Goal: Information Seeking & Learning: Find contact information

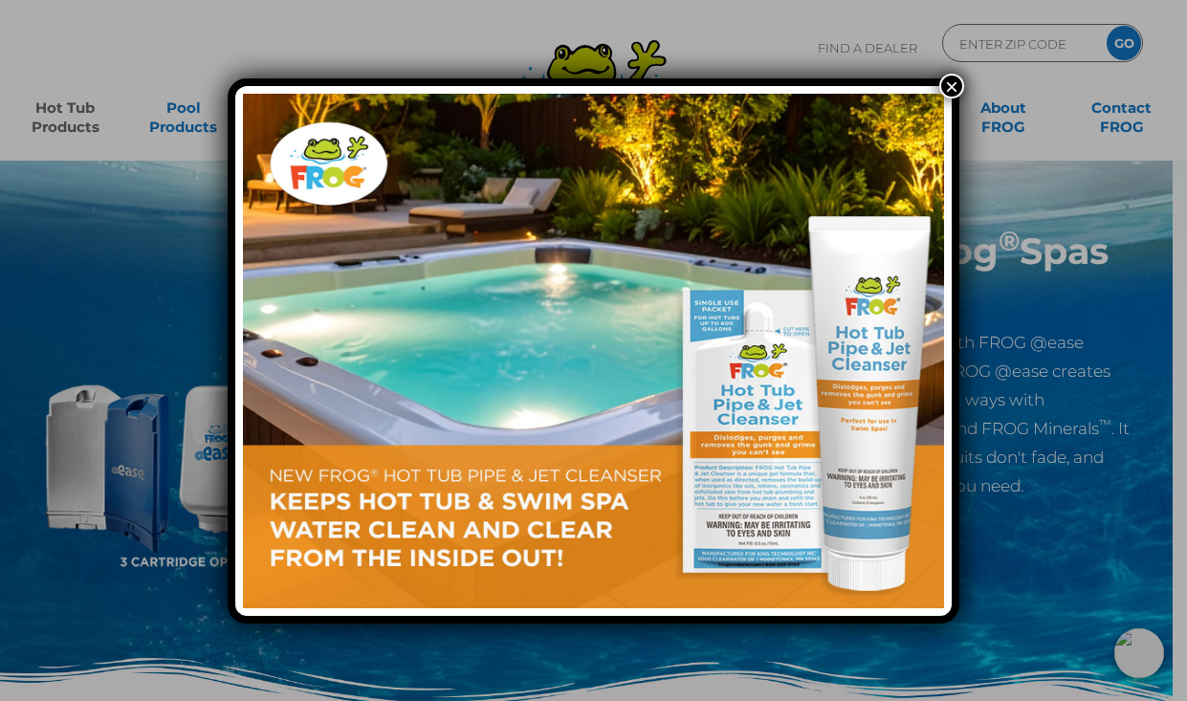
click at [956, 83] on button "×" at bounding box center [952, 86] width 25 height 25
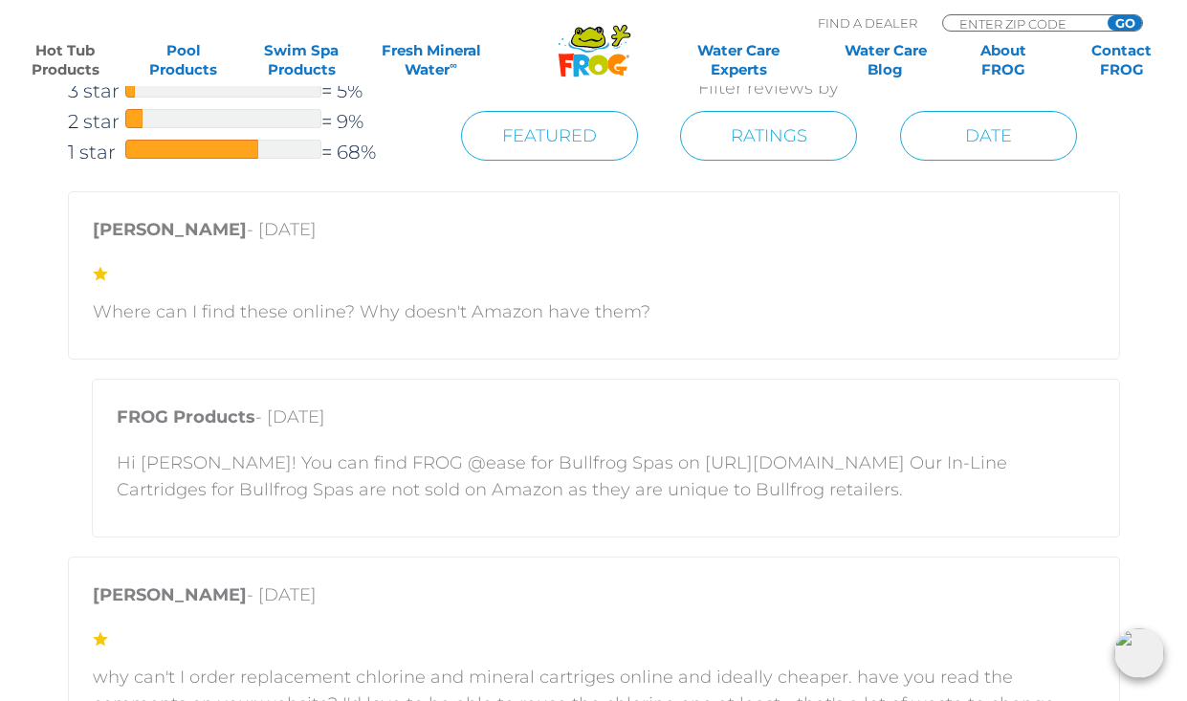
scroll to position [3505, 0]
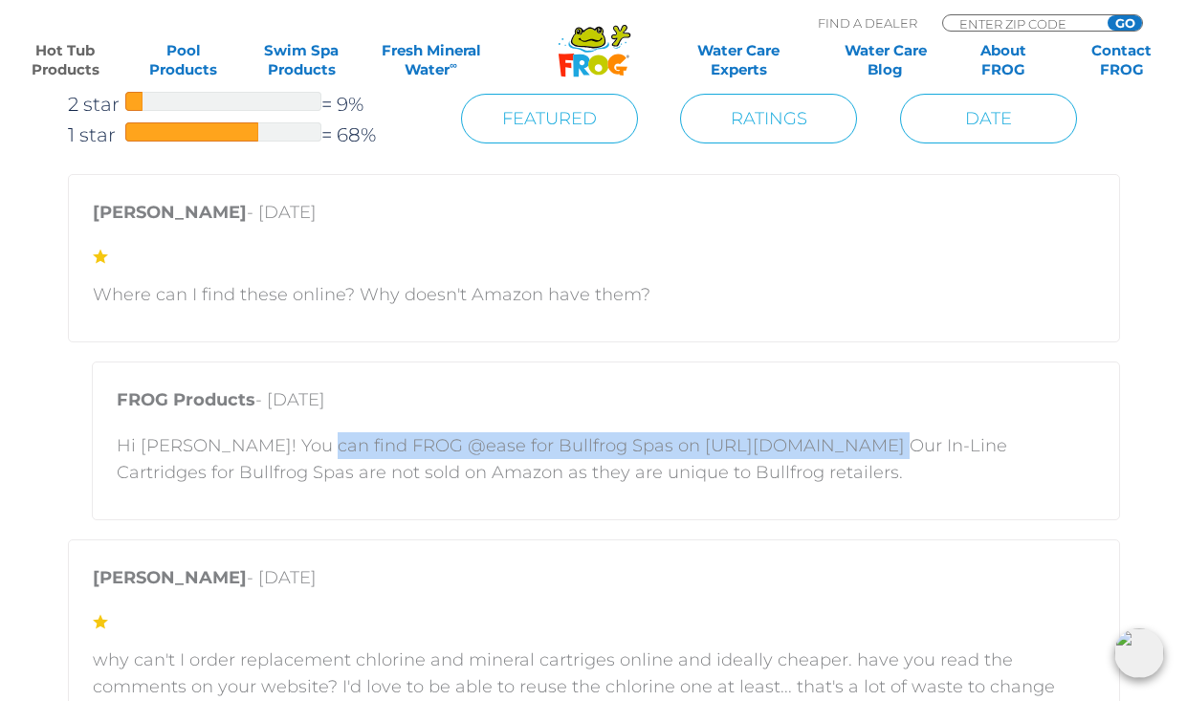
drag, startPoint x: 300, startPoint y: 442, endPoint x: 830, endPoint y: 443, distance: 530.1
click at [832, 441] on p "Hi Matt! You can find FROG @ease for Bullfrog Spas on https://shop.bullfrogspas…" at bounding box center [606, 459] width 979 height 54
copy p "FROG @ease for Bullfrog Spas on https://shop.bullfrogspas.com"
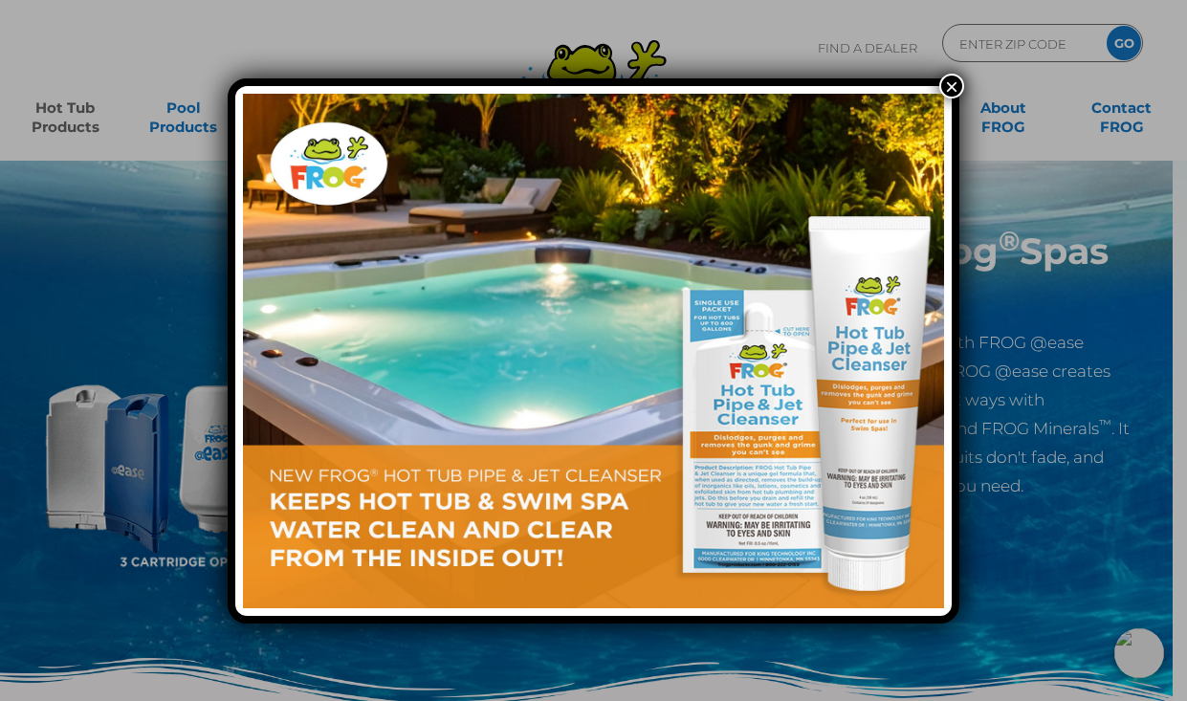
click at [952, 82] on button "×" at bounding box center [952, 86] width 25 height 25
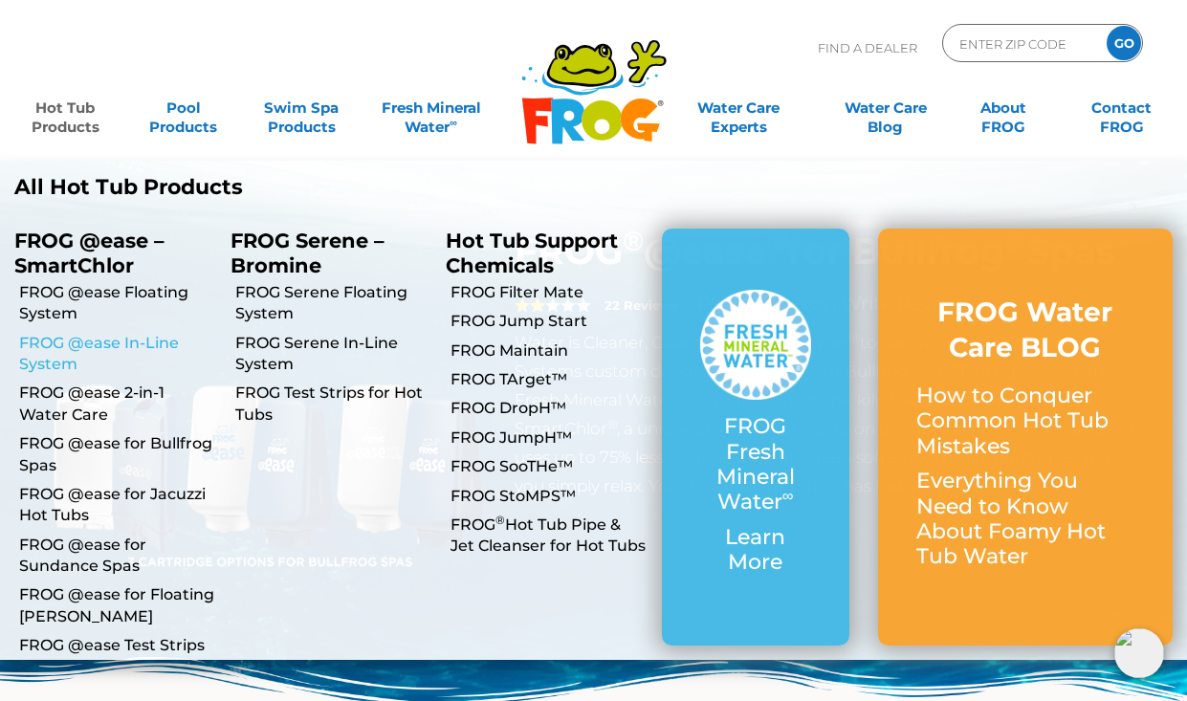
click at [68, 348] on link "FROG @ease In-Line System" at bounding box center [117, 354] width 197 height 43
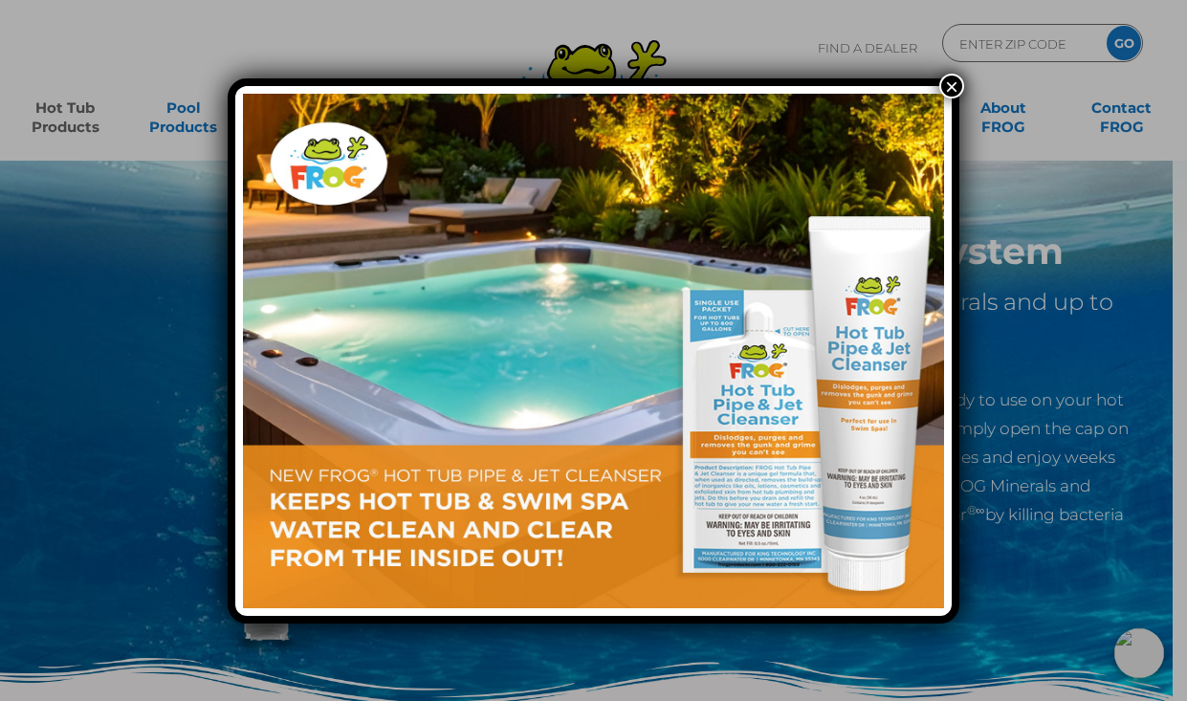
click at [954, 83] on button "×" at bounding box center [952, 86] width 25 height 25
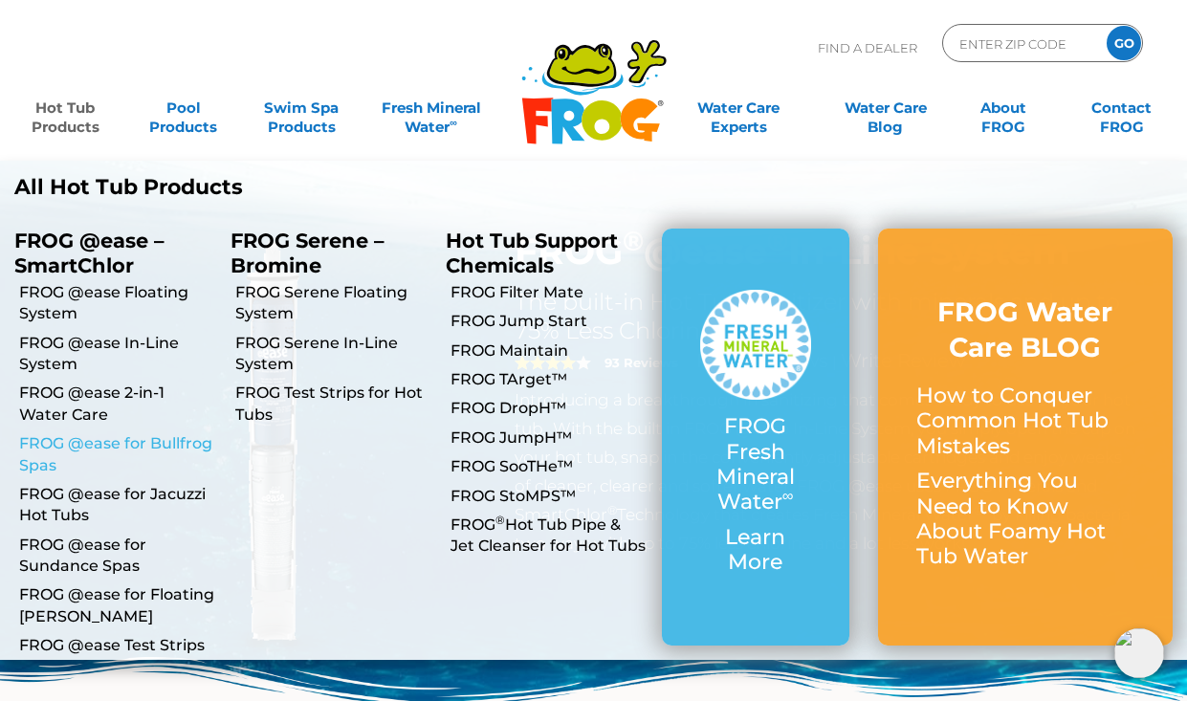
click at [150, 442] on link "FROG @ease for Bullfrog Spas" at bounding box center [117, 454] width 197 height 43
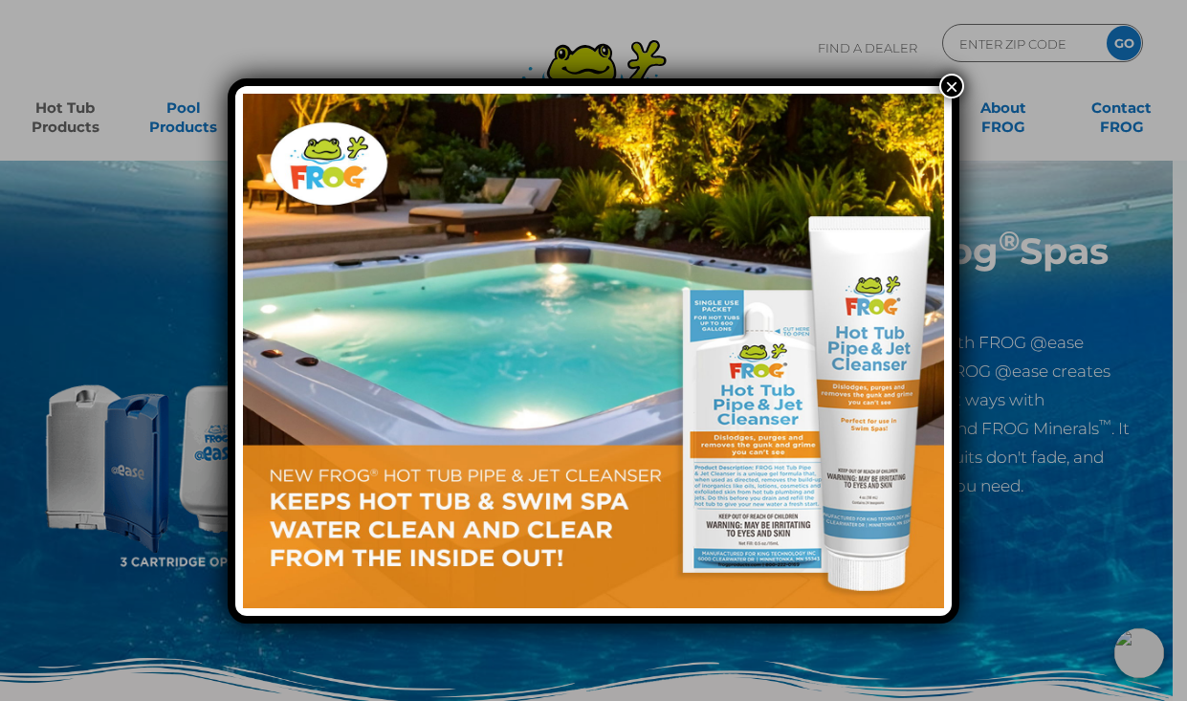
click at [956, 79] on button "×" at bounding box center [952, 86] width 25 height 25
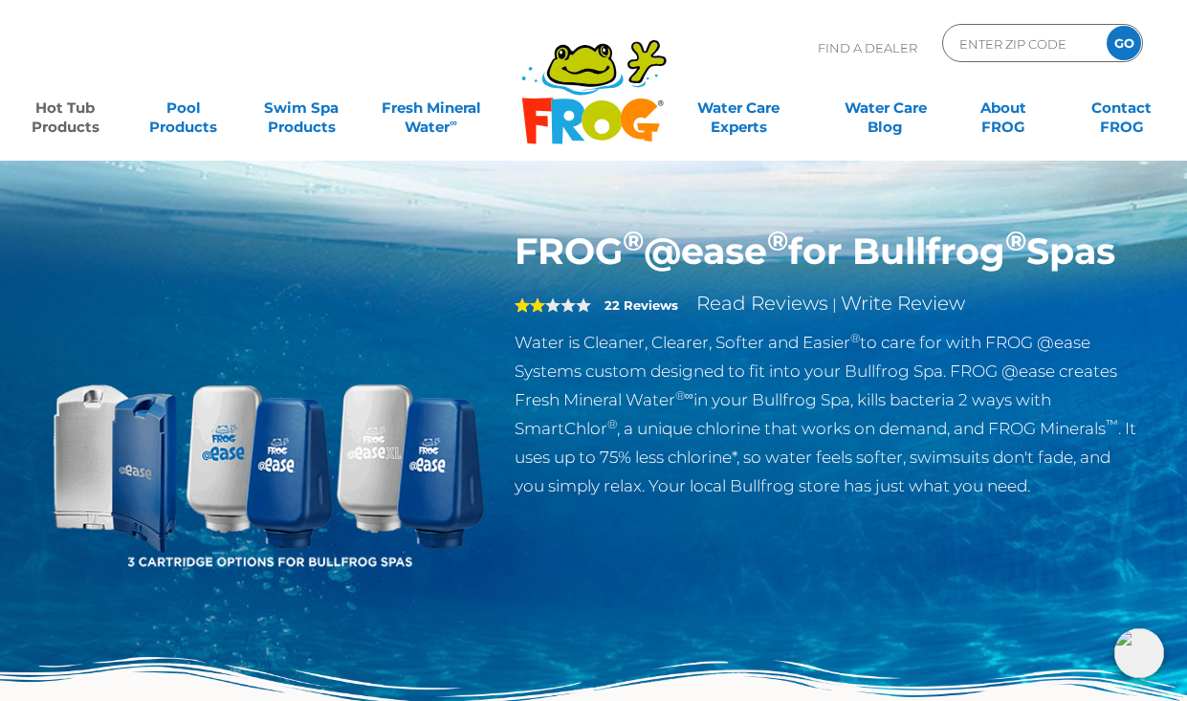
drag, startPoint x: 520, startPoint y: 243, endPoint x: 934, endPoint y: 275, distance: 414.5
click at [934, 274] on h1 "FROG ® @ease ® for Bullfrog ® Spas" at bounding box center [827, 252] width 625 height 44
copy h1 "FROG ® @ease ® for Bullfrog ® Spas"
click at [1062, 45] on input "Zip Code Form" at bounding box center [1022, 44] width 129 height 28
type input "84074"
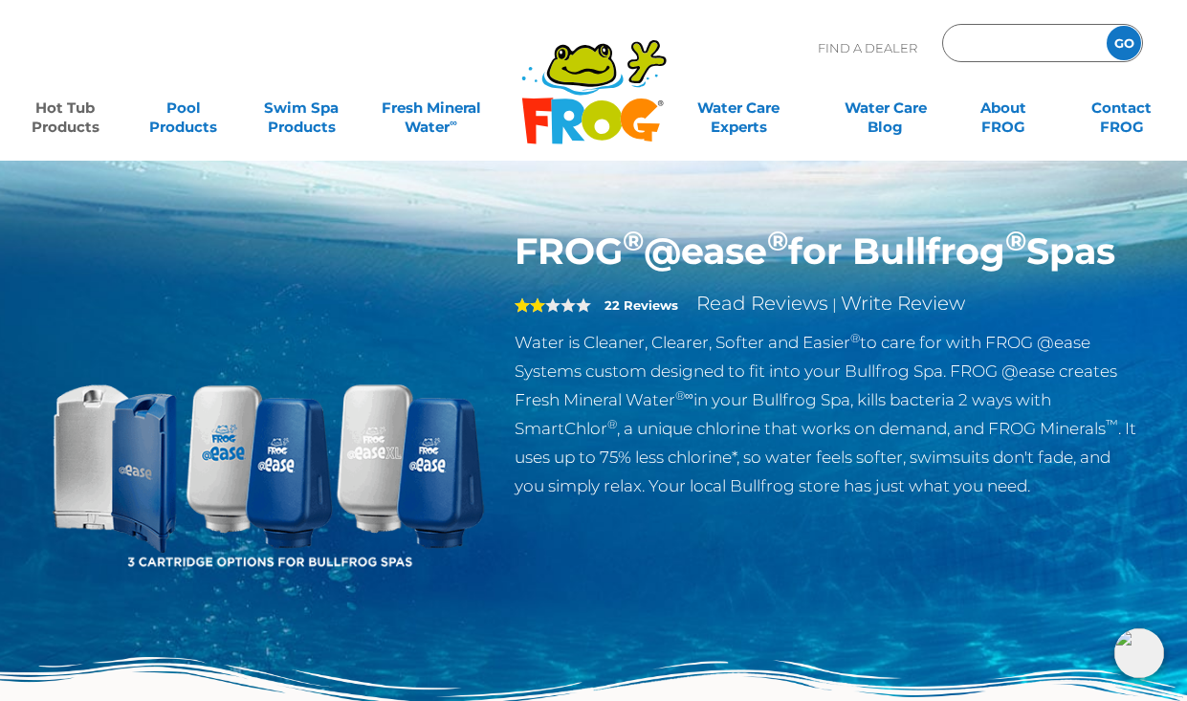
type input "84074"
click at [1132, 37] on input "GO" at bounding box center [1124, 43] width 34 height 34
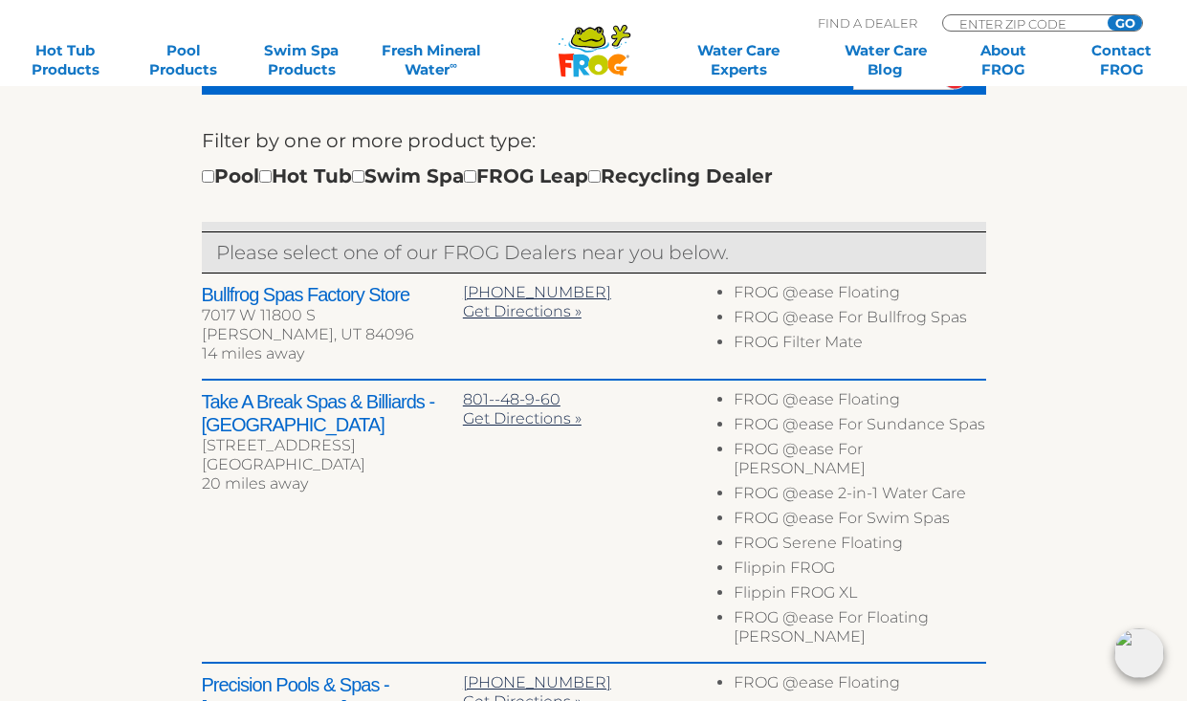
scroll to position [639, 0]
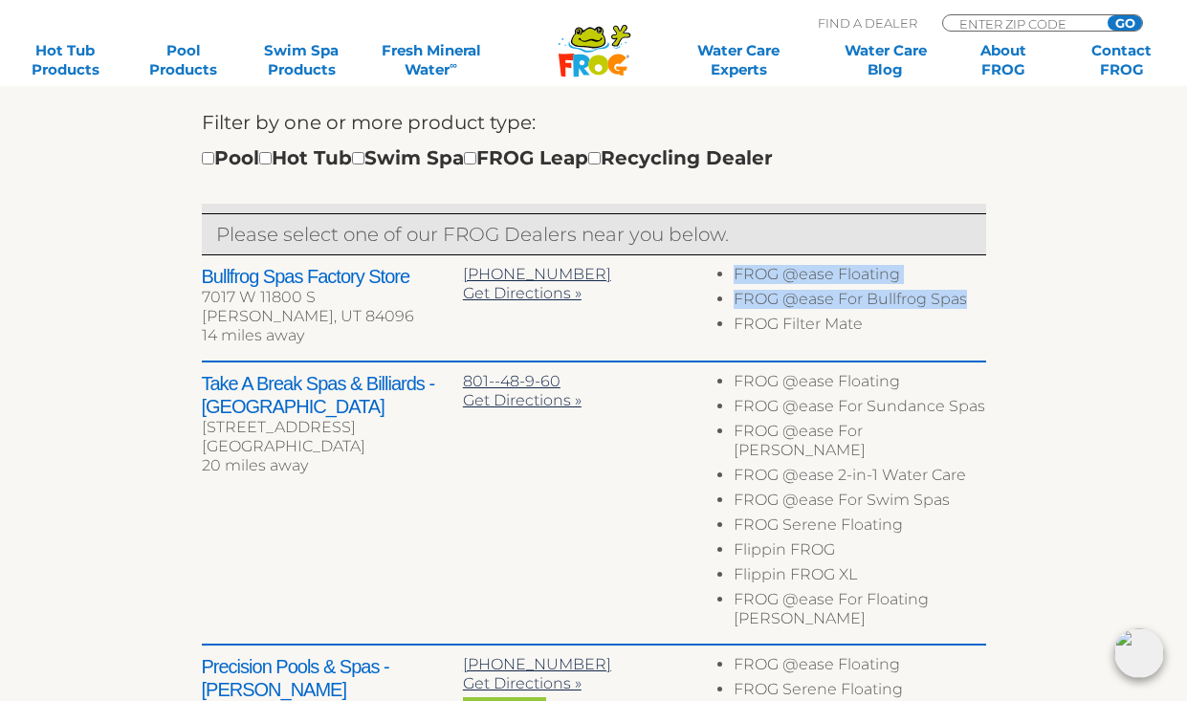
drag, startPoint x: 711, startPoint y: 299, endPoint x: 973, endPoint y: 297, distance: 262.2
click at [973, 297] on div "Bullfrog Spas Factory Store 7017 W 11800 S Herriman, UT 84096 14 miles away 801…" at bounding box center [594, 308] width 785 height 107
copy div "Get Directions » Expand for More Information Bullfrog Spas Factory Store carrie…"
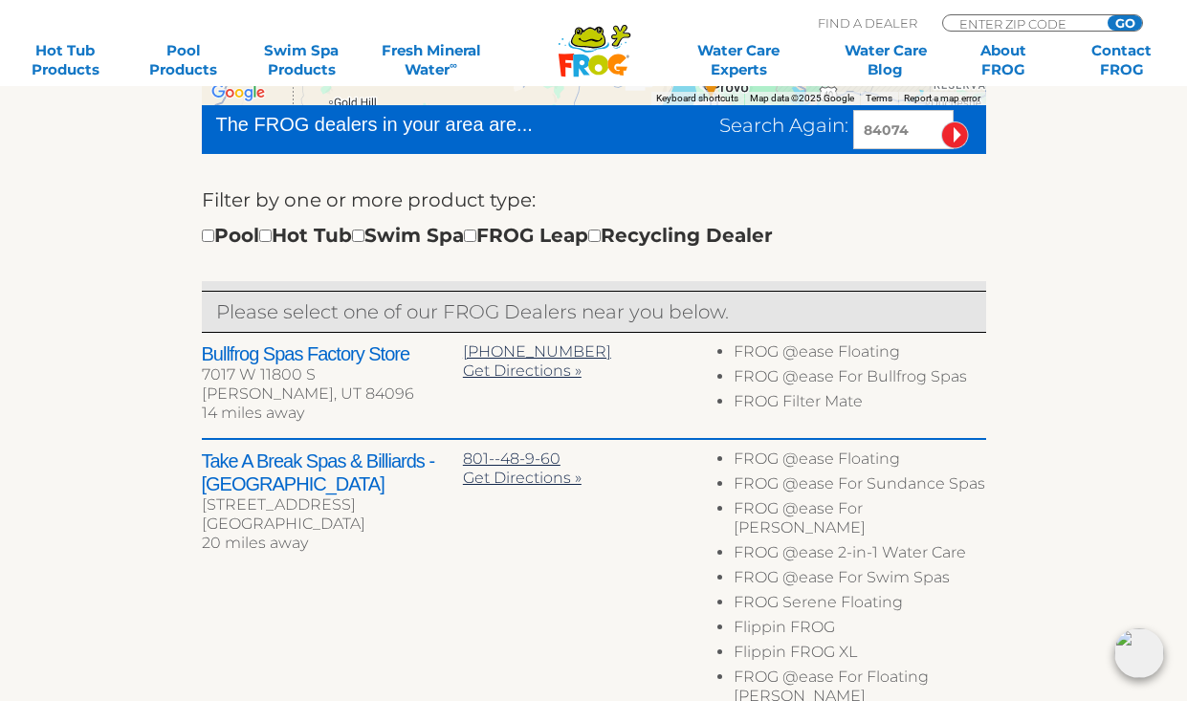
scroll to position [569, 0]
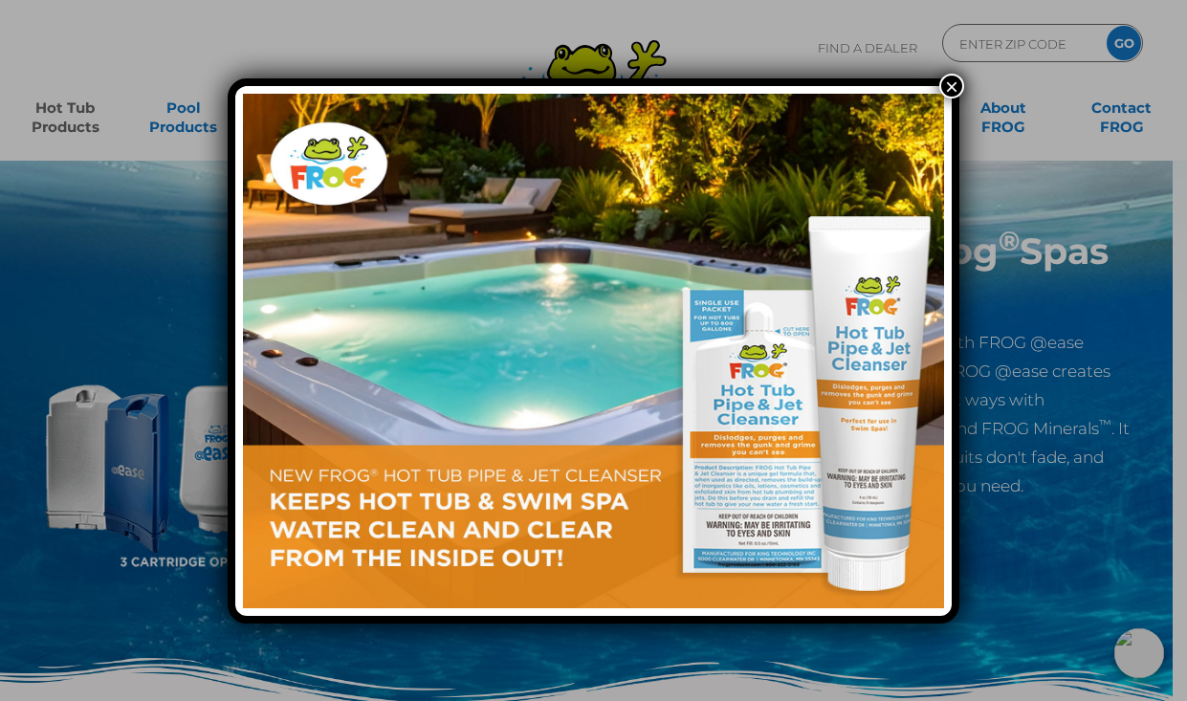
click at [953, 80] on button "×" at bounding box center [952, 86] width 25 height 25
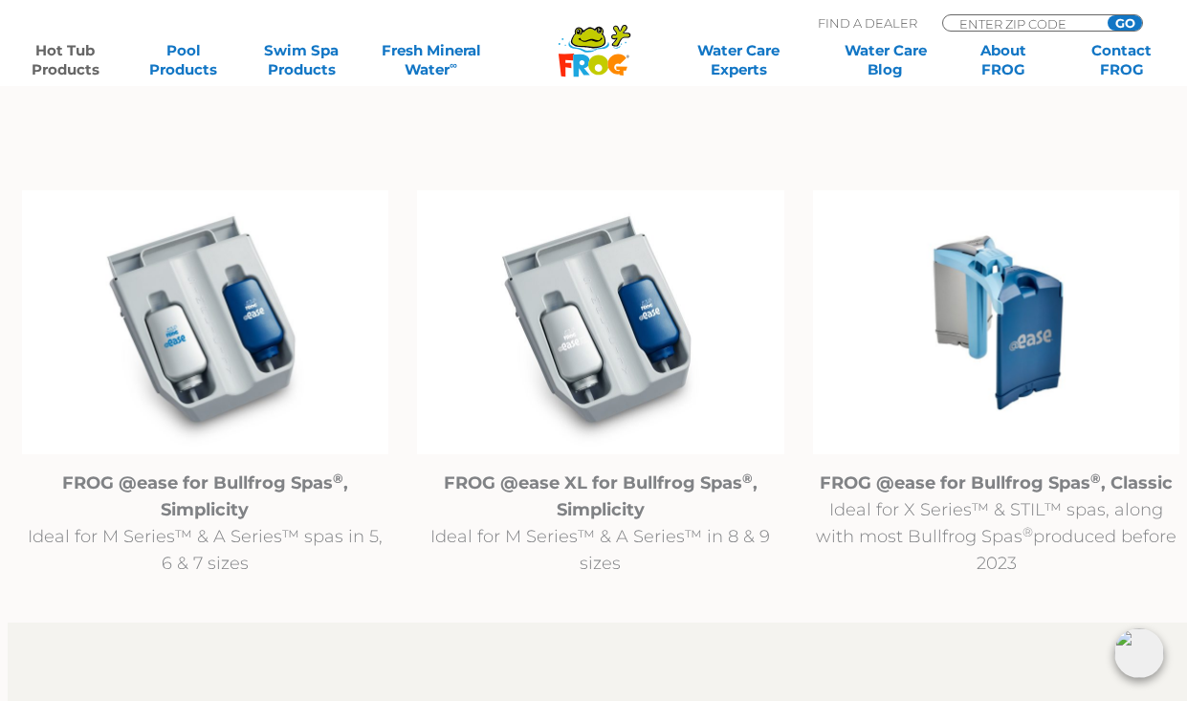
scroll to position [1905, 0]
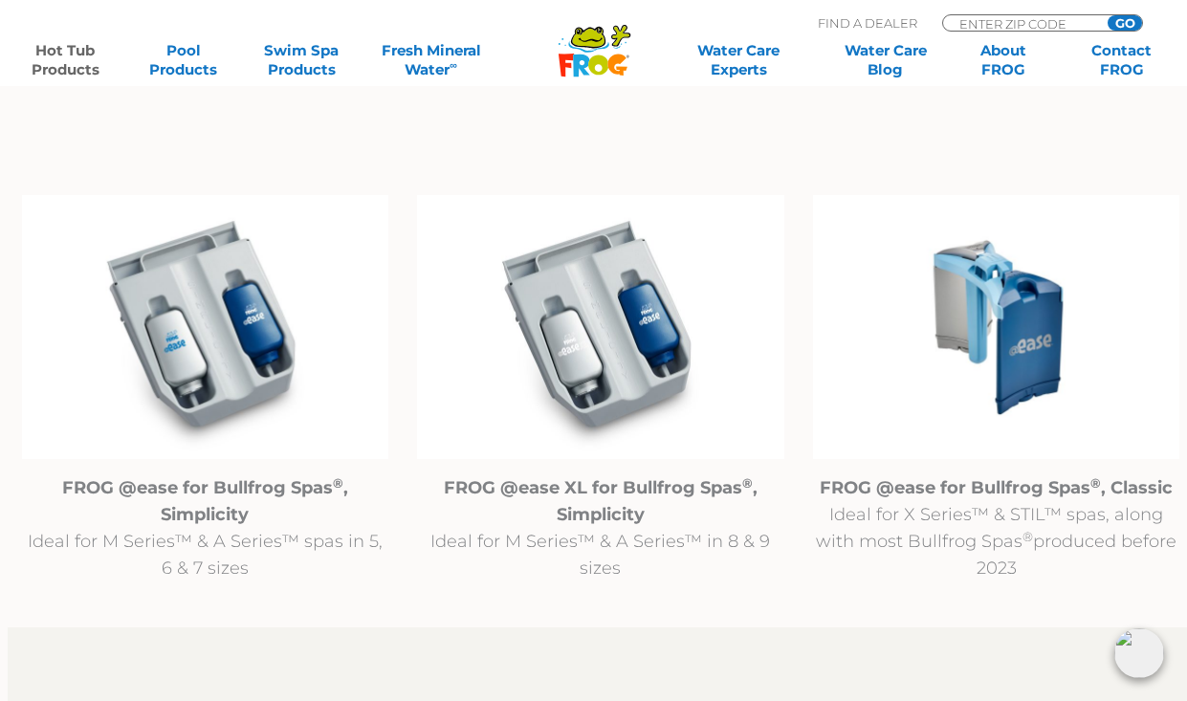
click at [230, 308] on img at bounding box center [205, 327] width 367 height 265
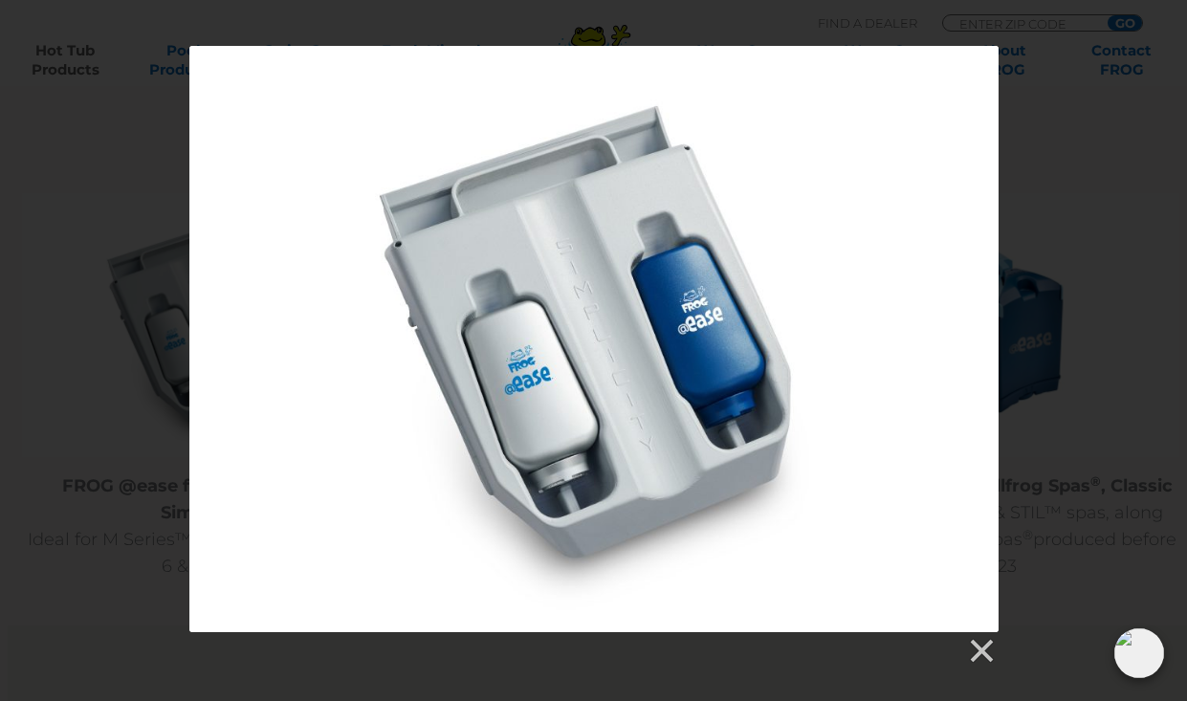
scroll to position [1915, 0]
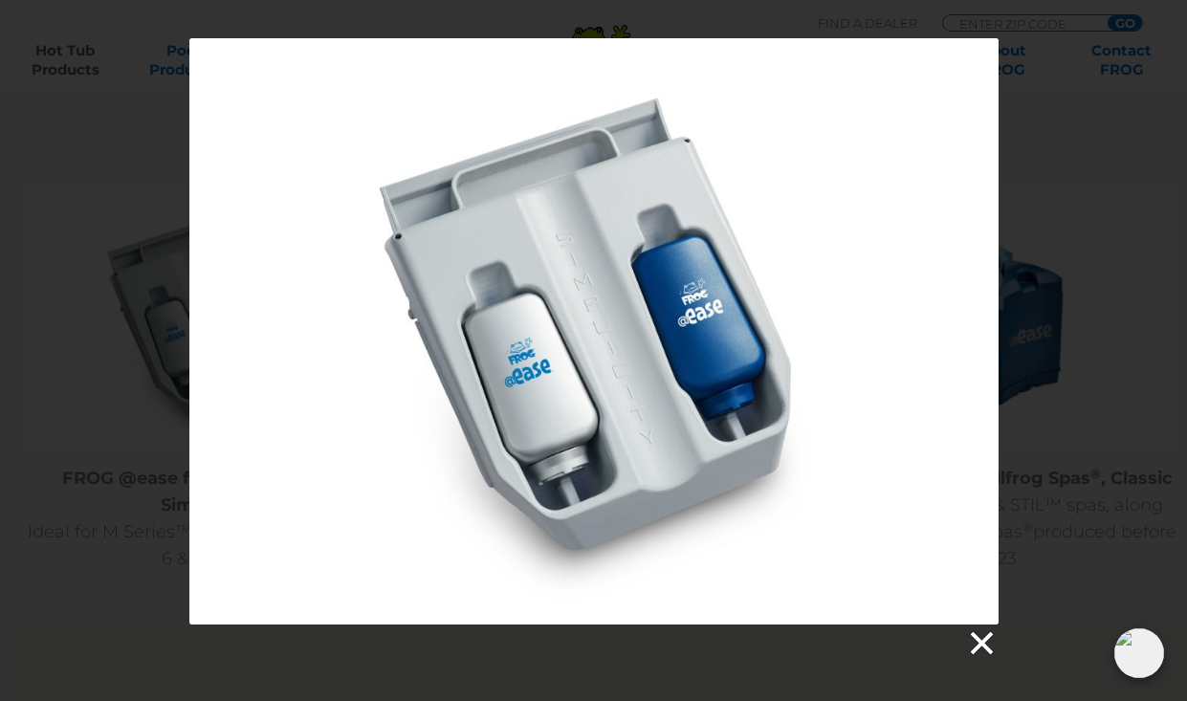
click at [982, 640] on link at bounding box center [980, 644] width 29 height 29
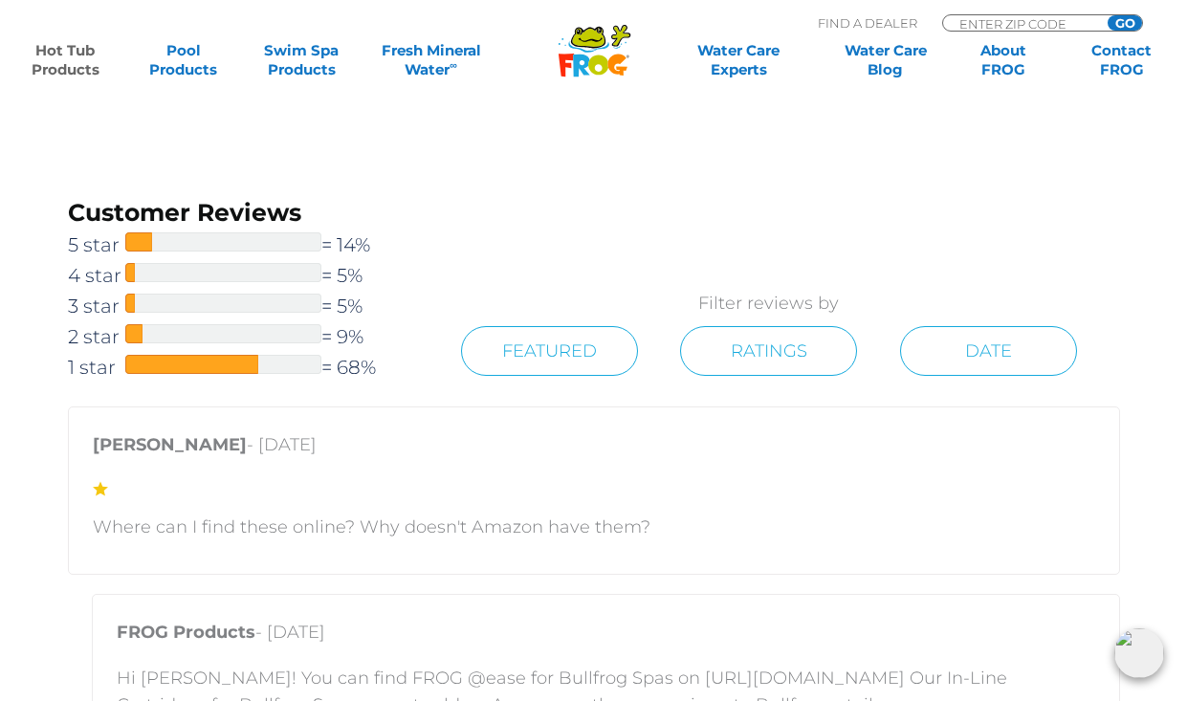
scroll to position [3162, 0]
